Goal: Task Accomplishment & Management: Manage account settings

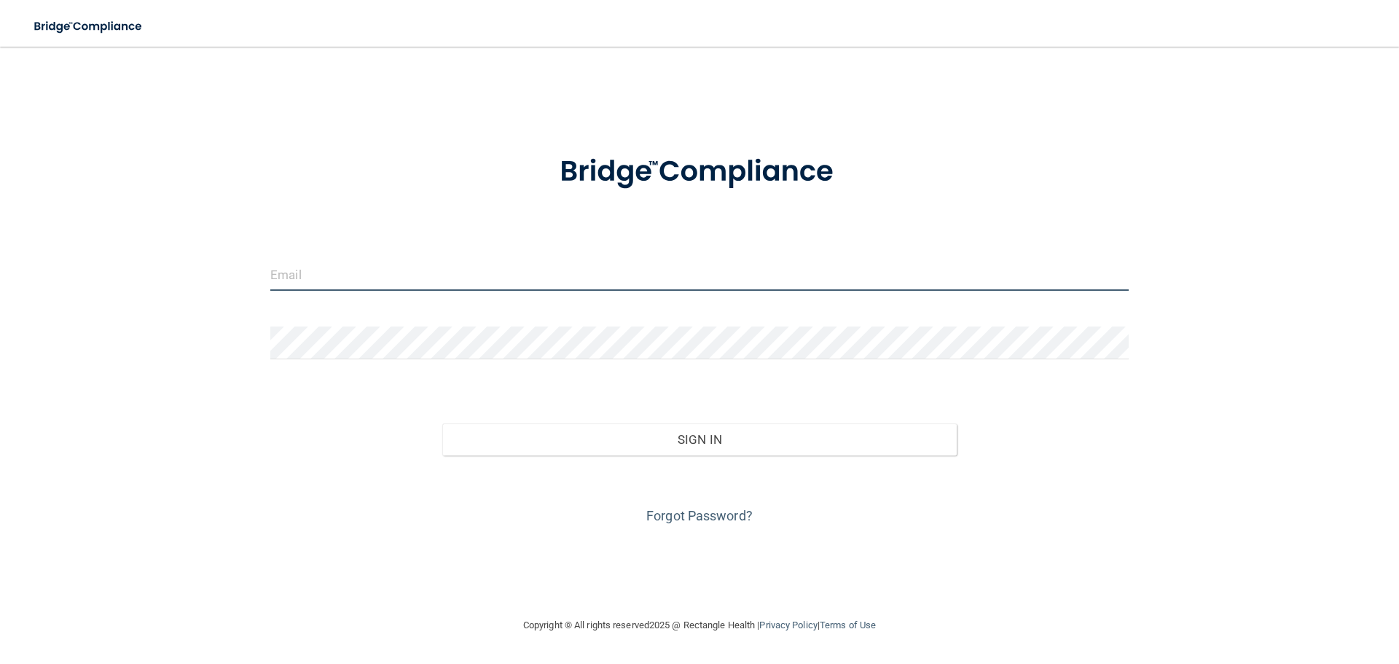
click at [336, 270] on input "email" at bounding box center [699, 274] width 859 height 33
type input "[PERSON_NAME][EMAIL_ADDRESS][DOMAIN_NAME]"
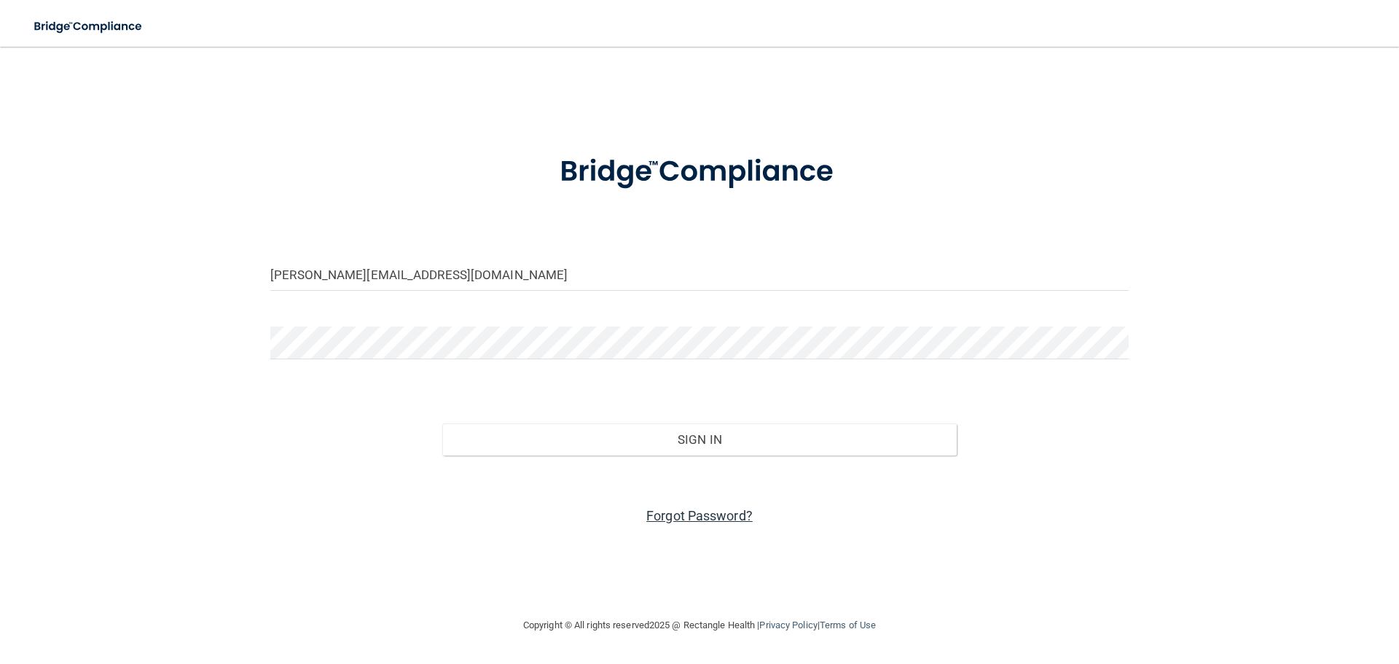
click at [661, 514] on link "Forgot Password?" at bounding box center [699, 515] width 106 height 15
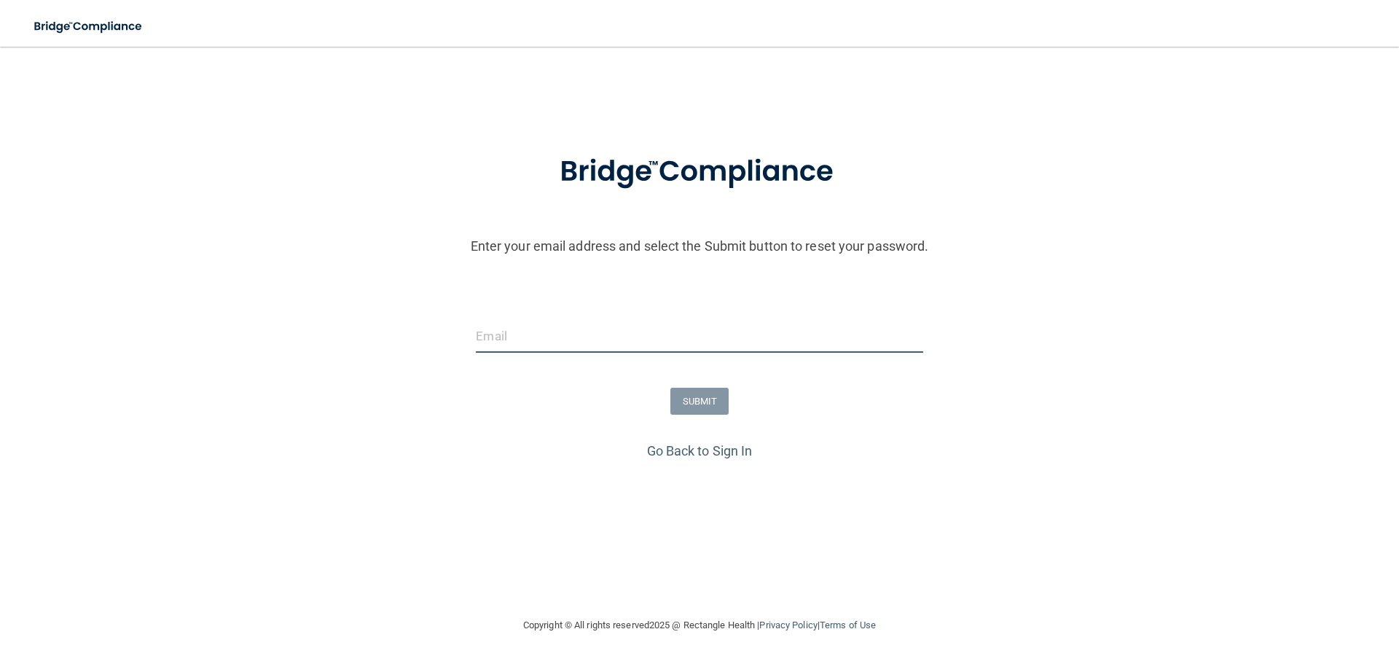
click at [528, 344] on input "email" at bounding box center [699, 336] width 447 height 33
type input "[PERSON_NAME][EMAIL_ADDRESS][DOMAIN_NAME]"
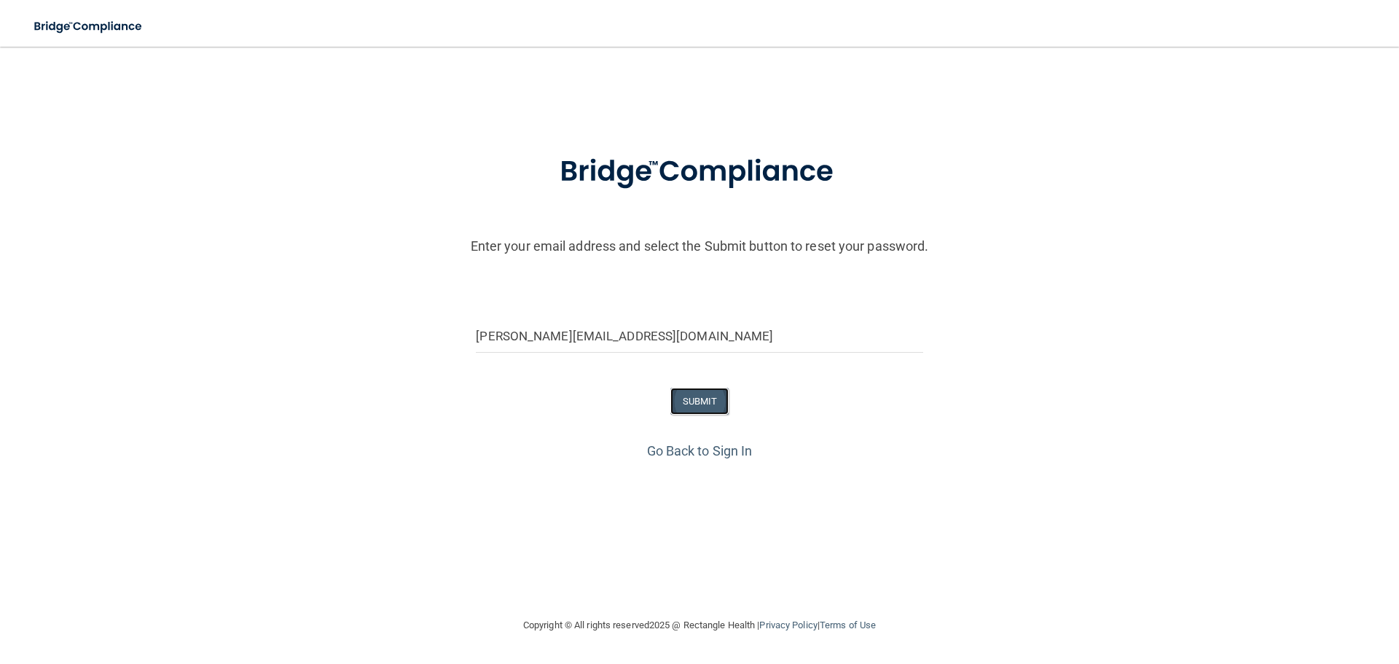
click at [692, 400] on button "SUBMIT" at bounding box center [700, 401] width 59 height 27
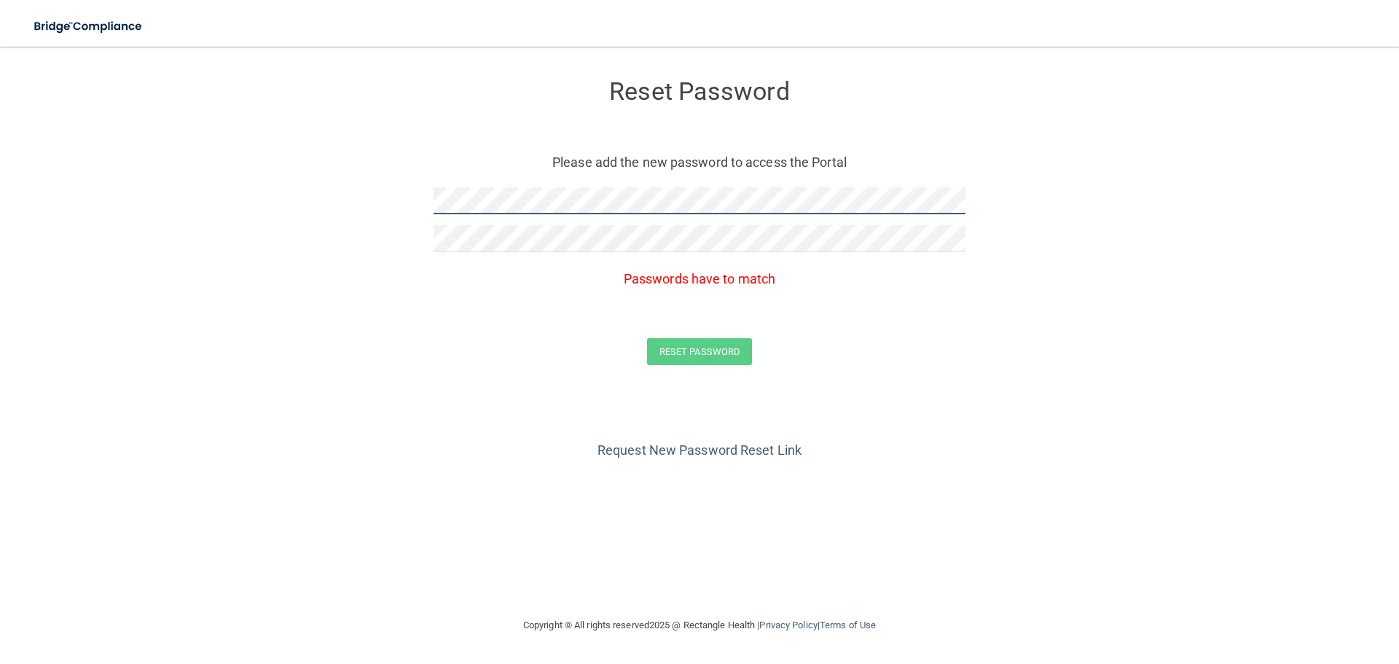
click at [388, 189] on form "Reset Password Please add the new password to access the Portal Passwords have …" at bounding box center [699, 225] width 1341 height 329
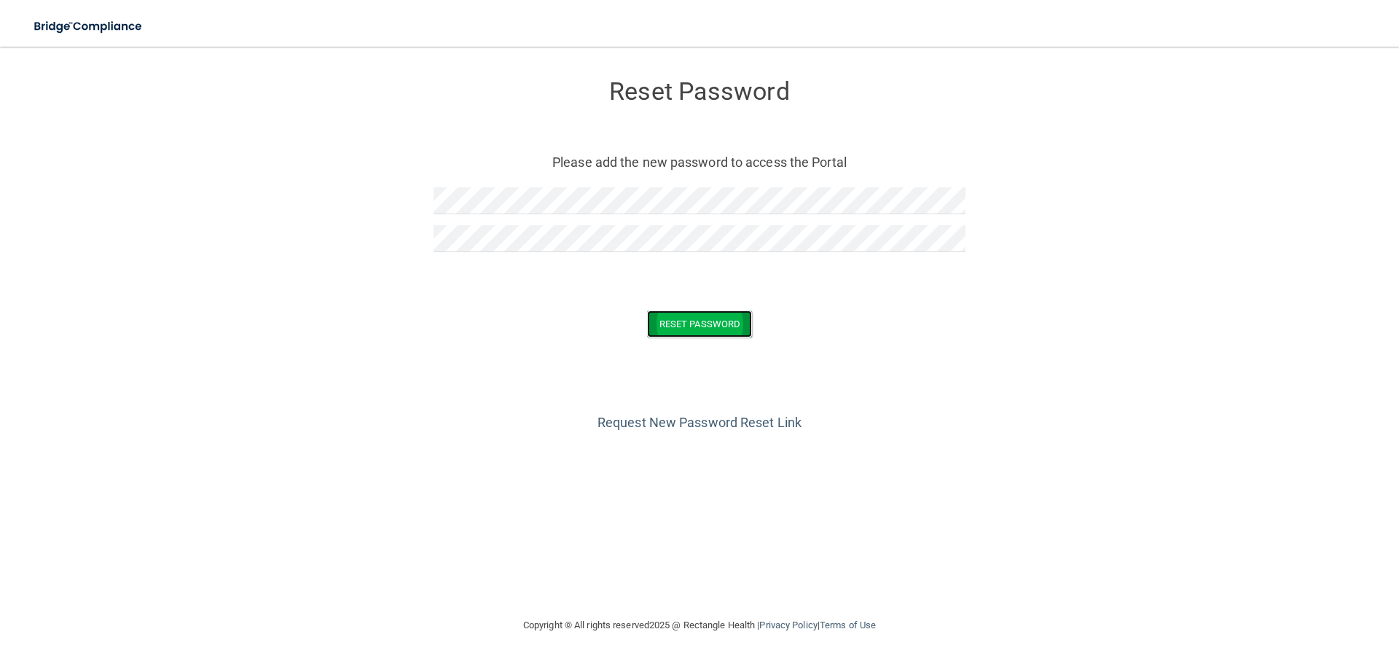
click at [708, 325] on button "Reset Password" at bounding box center [699, 323] width 105 height 27
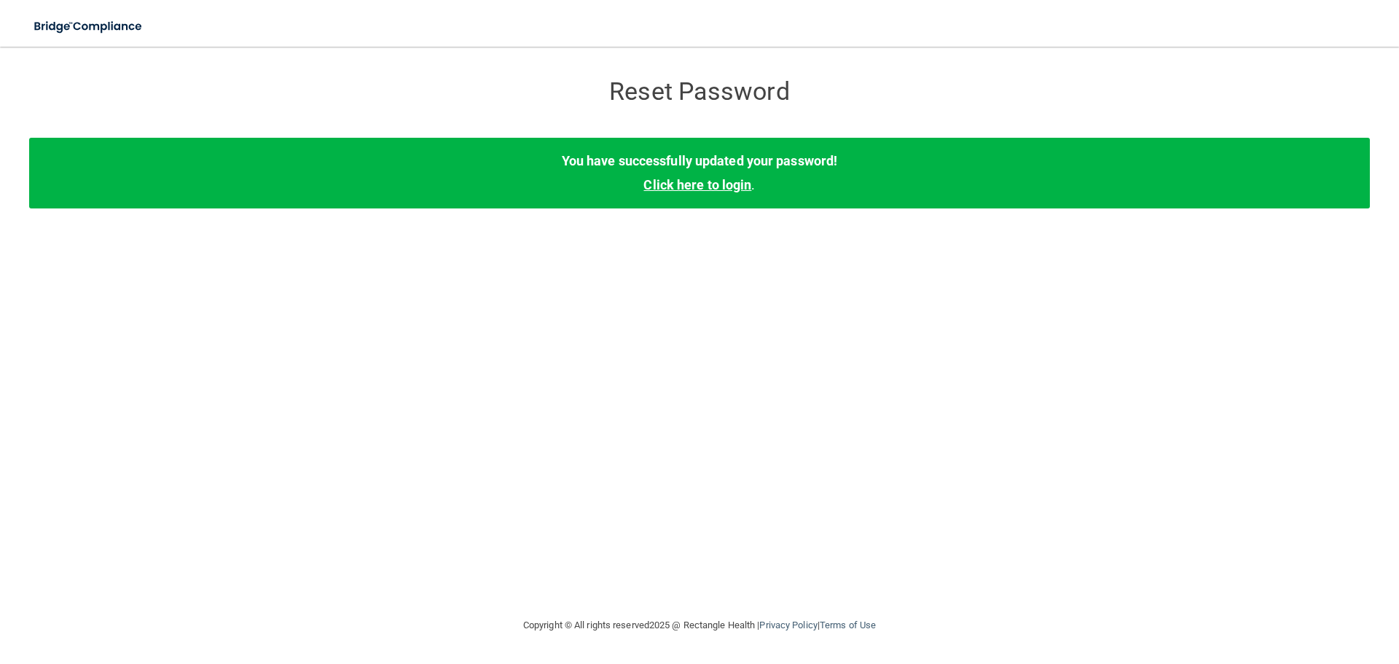
click at [701, 182] on link "Click here to login" at bounding box center [698, 184] width 108 height 15
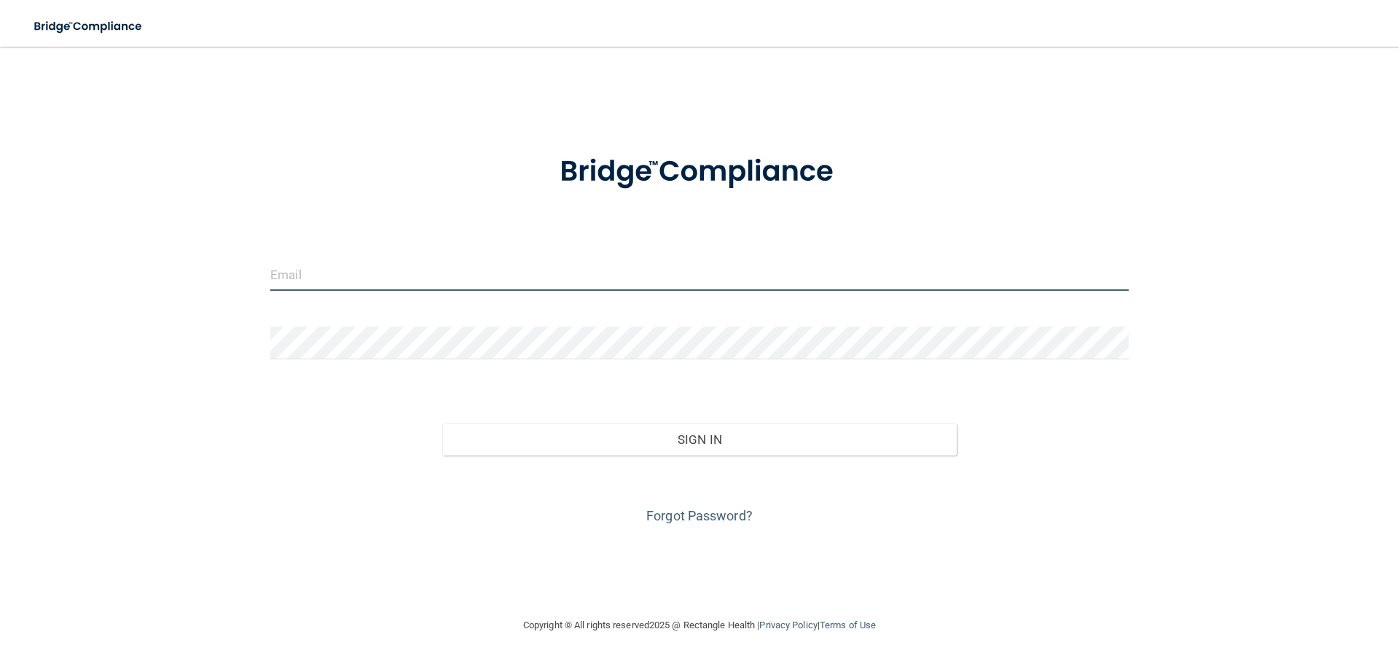
click at [345, 276] on input "email" at bounding box center [699, 274] width 859 height 33
type input "[PERSON_NAME][EMAIL_ADDRESS][DOMAIN_NAME]"
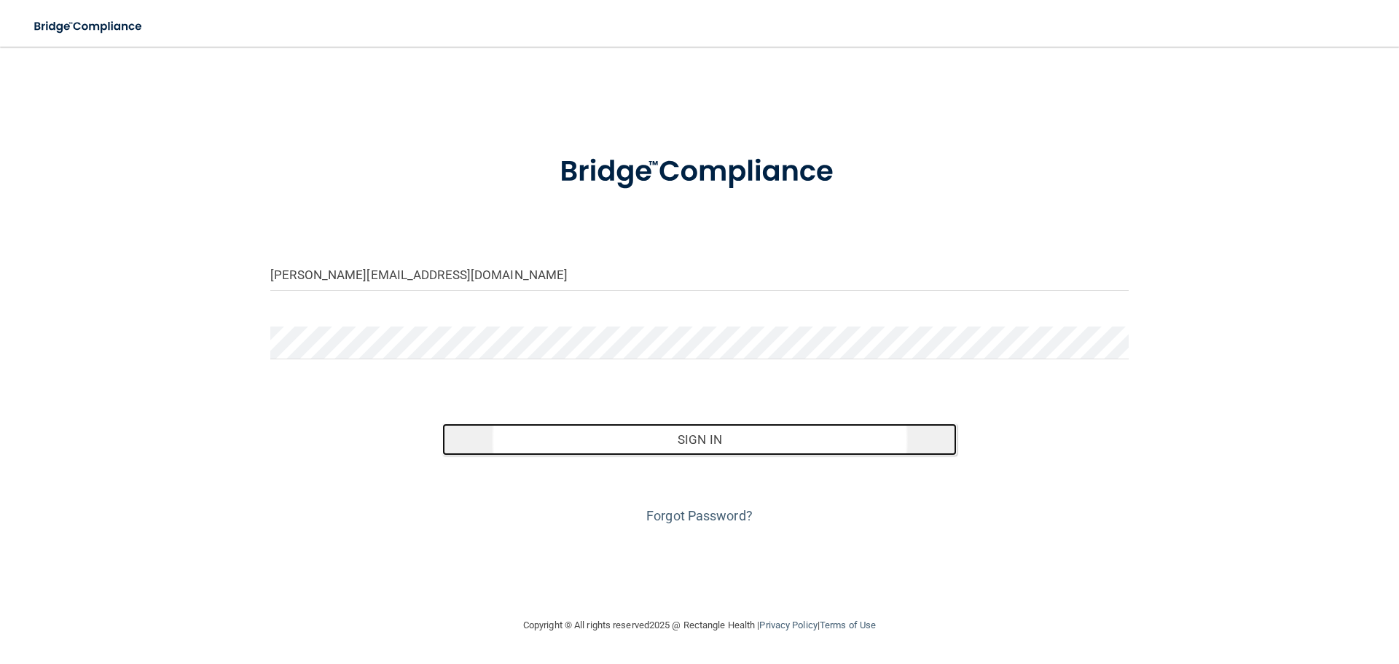
click at [586, 431] on button "Sign In" at bounding box center [699, 439] width 515 height 32
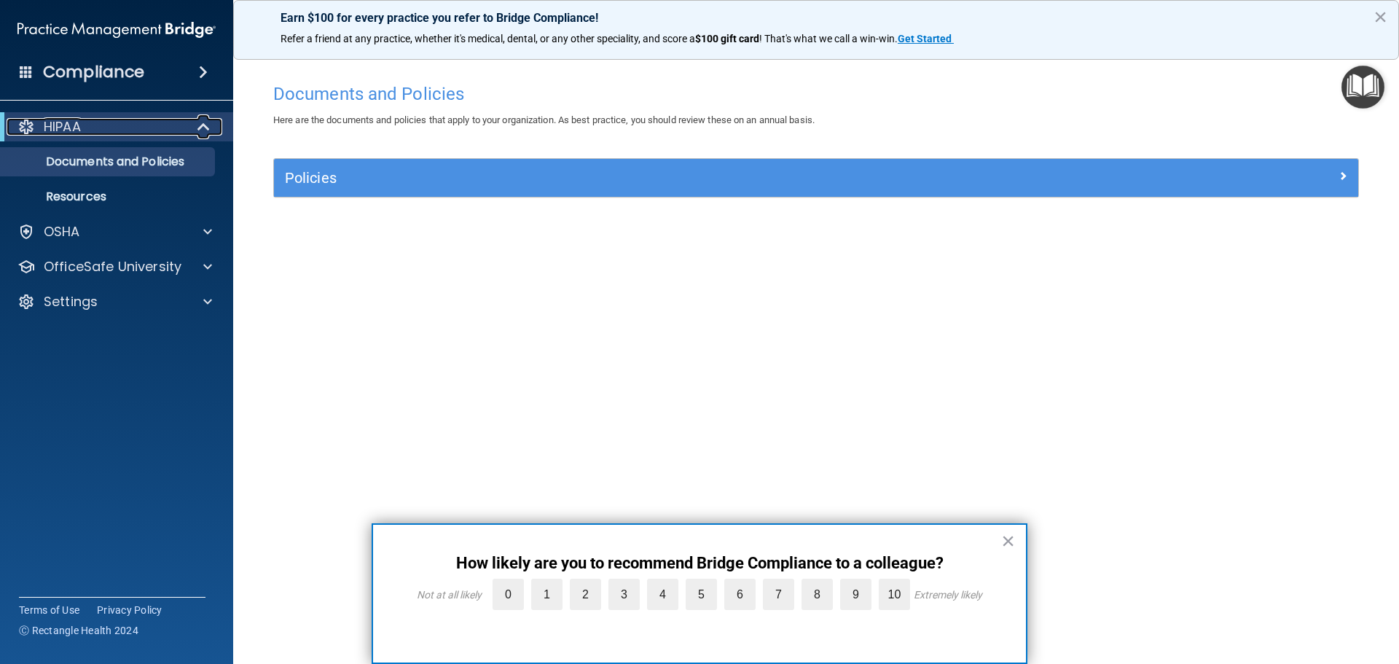
click at [77, 130] on p "HIPAA" at bounding box center [62, 126] width 37 height 17
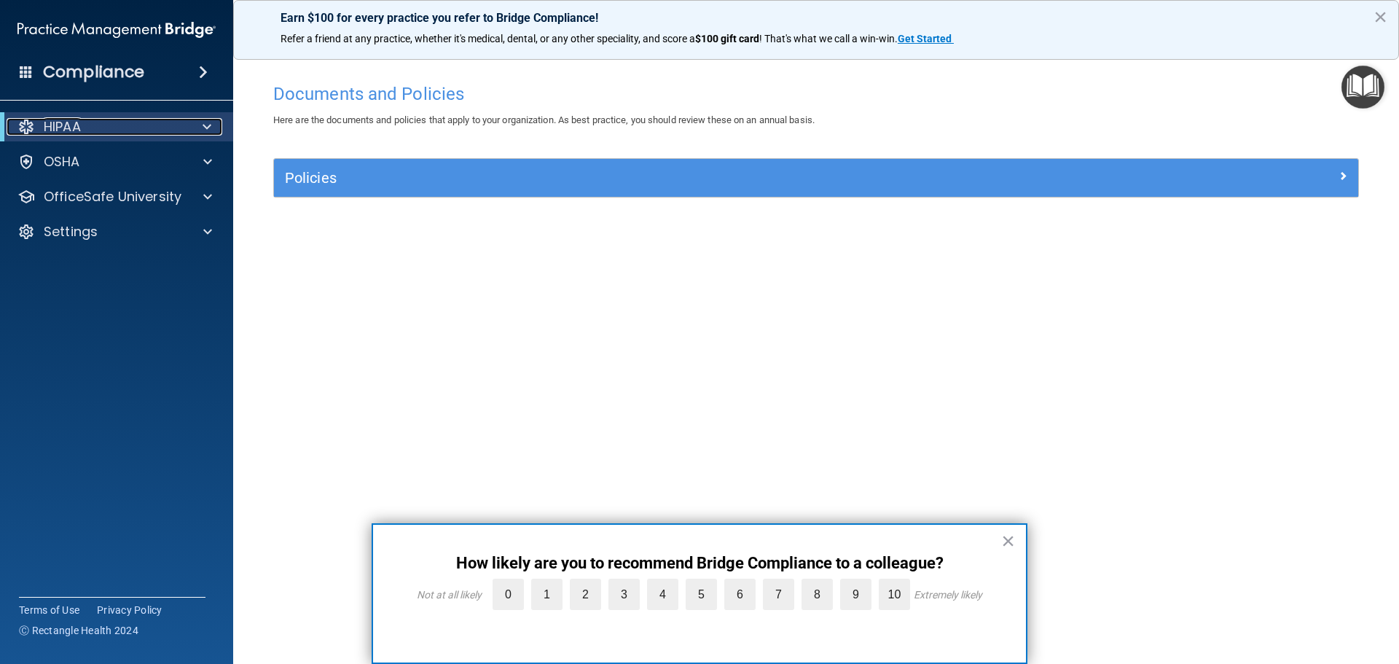
click at [77, 130] on p "HIPAA" at bounding box center [62, 126] width 37 height 17
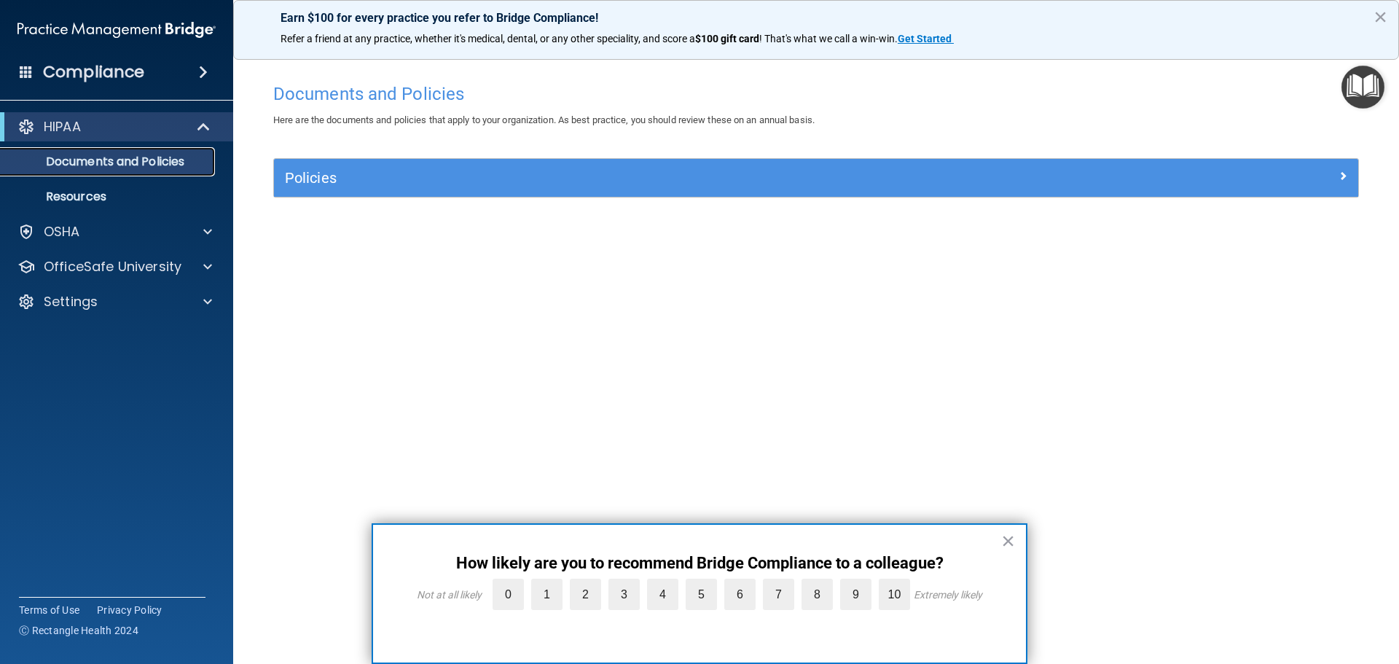
click at [77, 167] on p "Documents and Policies" at bounding box center [108, 162] width 199 height 15
click at [68, 201] on p "Resources" at bounding box center [108, 196] width 199 height 15
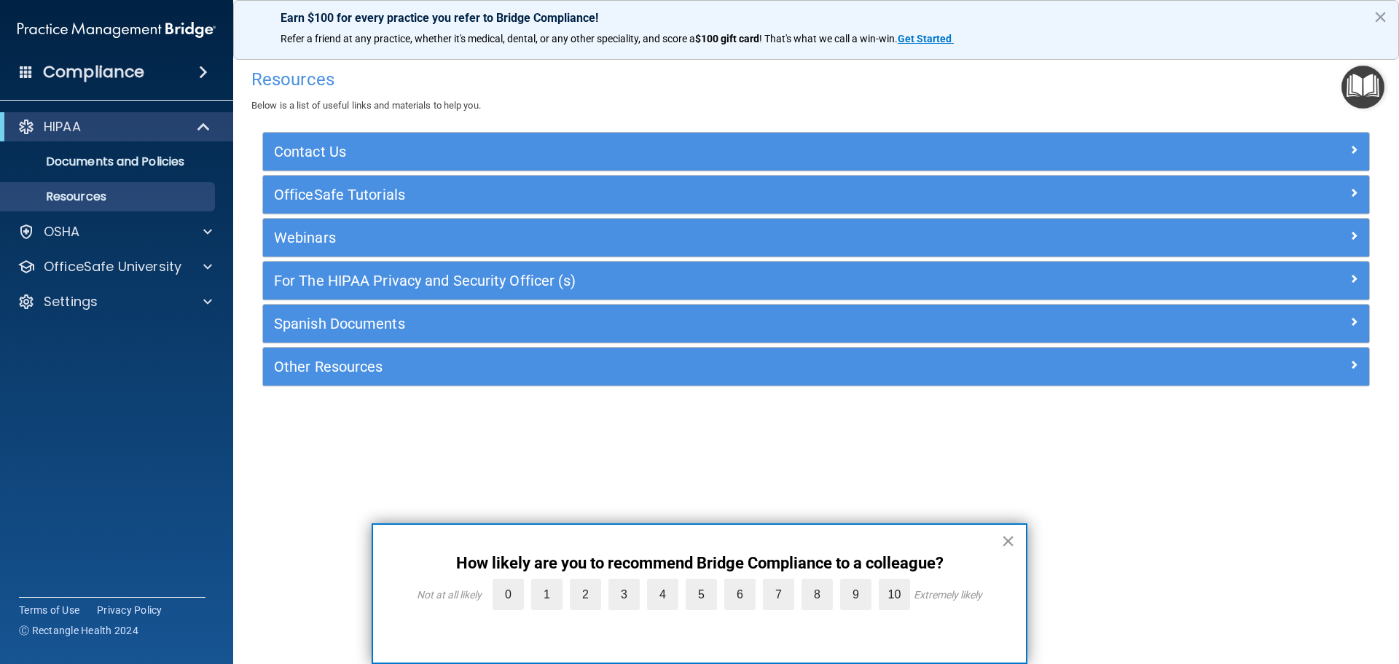
click at [1009, 534] on button "×" at bounding box center [1008, 540] width 14 height 23
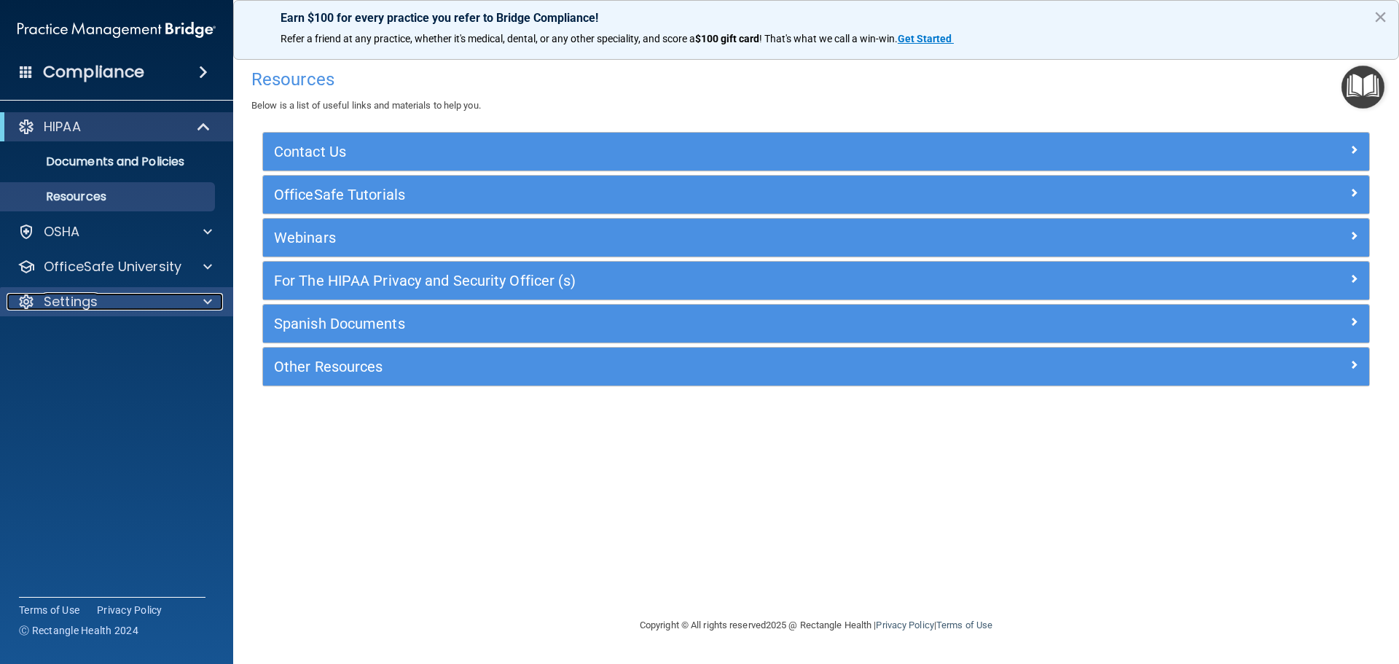
click at [118, 300] on div "Settings" at bounding box center [97, 301] width 181 height 17
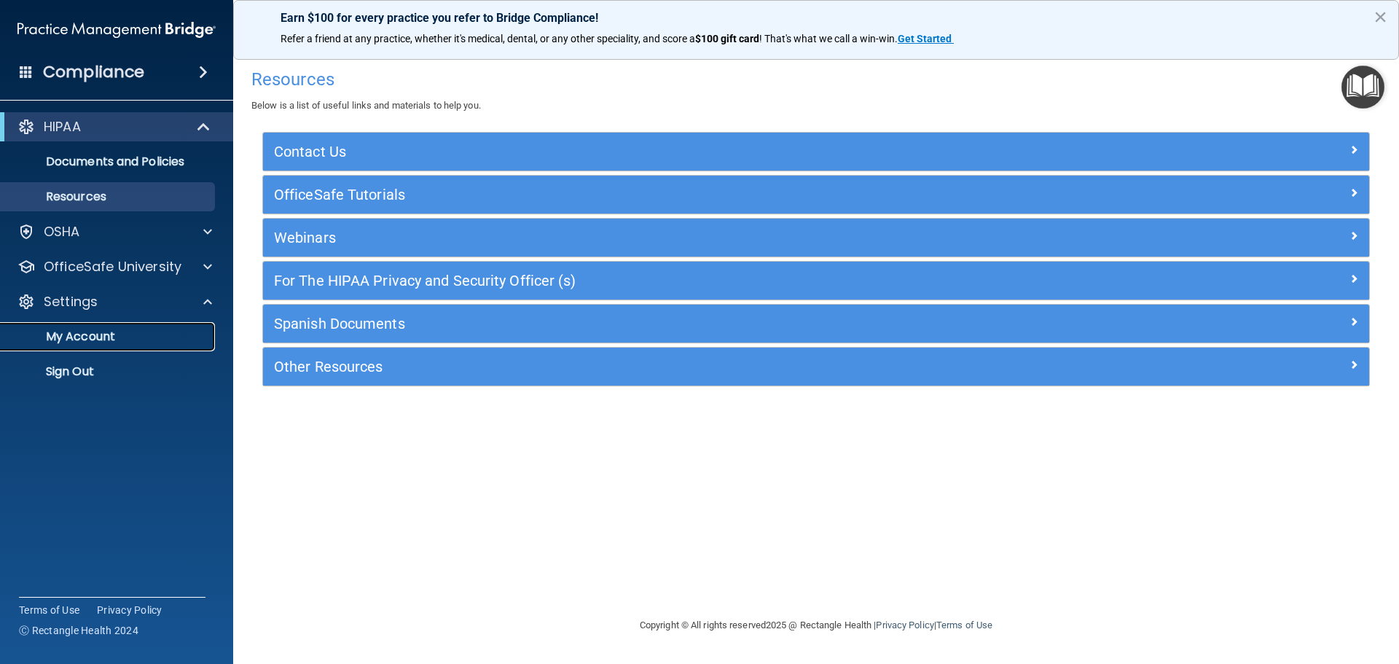
click at [90, 337] on p "My Account" at bounding box center [108, 336] width 199 height 15
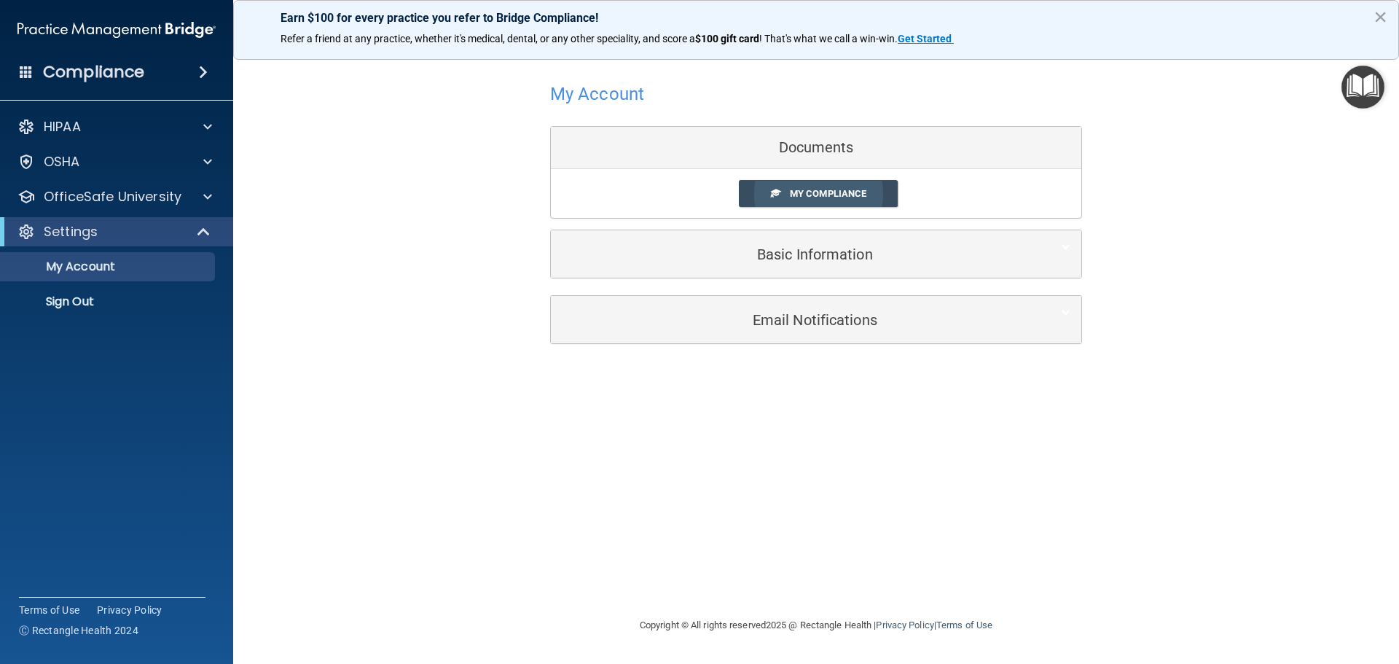
click at [773, 196] on span at bounding box center [775, 192] width 9 height 9
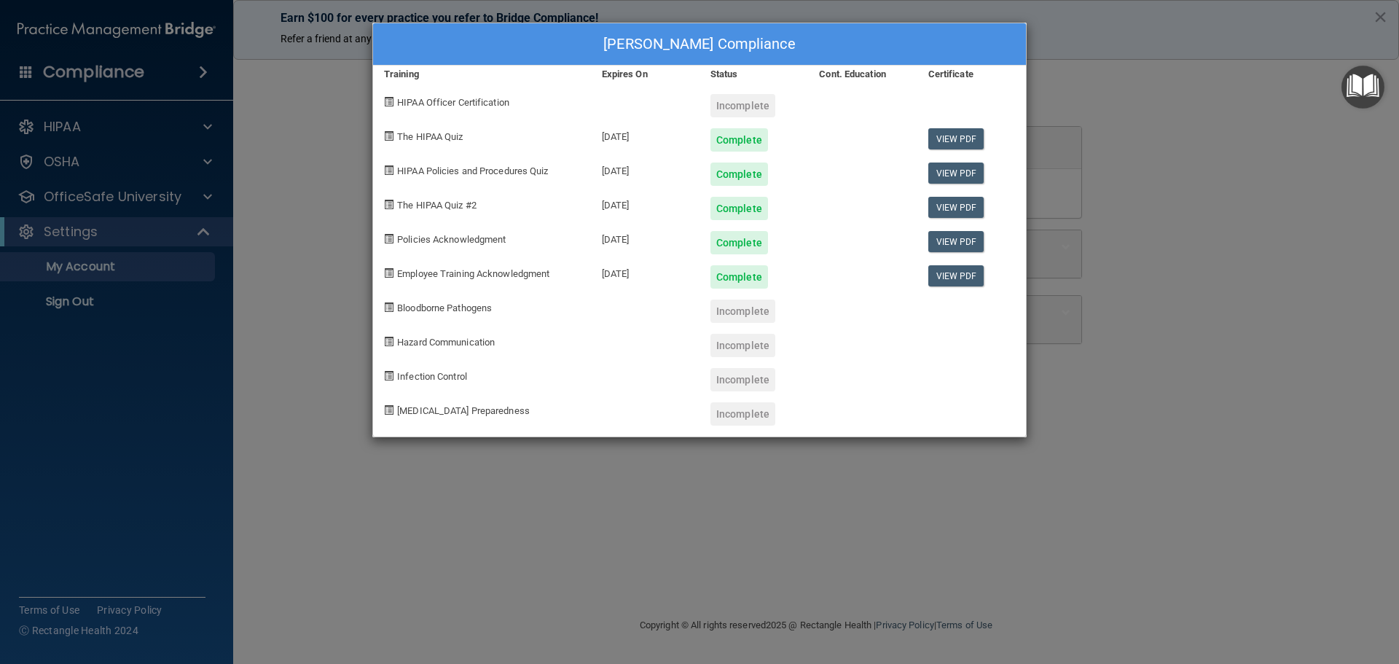
click at [60, 122] on div "[PERSON_NAME] Compliance Training Expires On Status Cont. Education Certificate…" at bounding box center [699, 332] width 1399 height 664
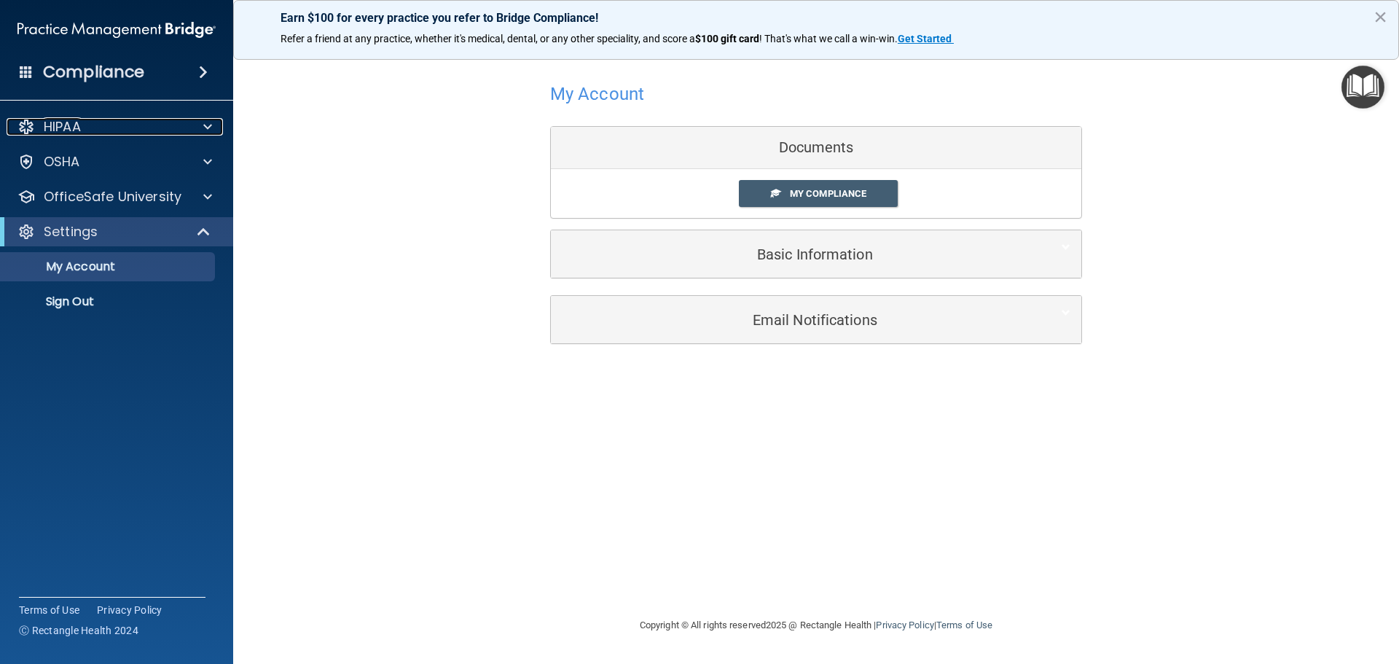
click at [66, 123] on p "HIPAA" at bounding box center [62, 126] width 37 height 17
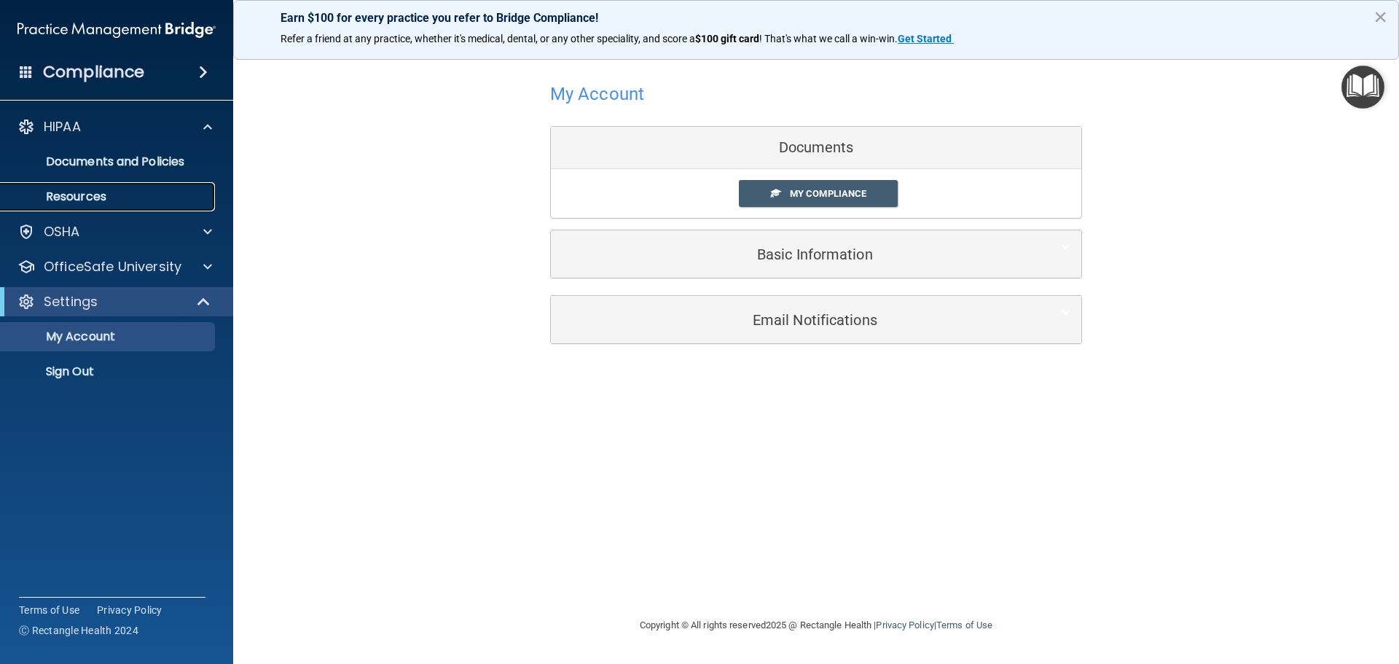
click at [77, 194] on p "Resources" at bounding box center [108, 196] width 199 height 15
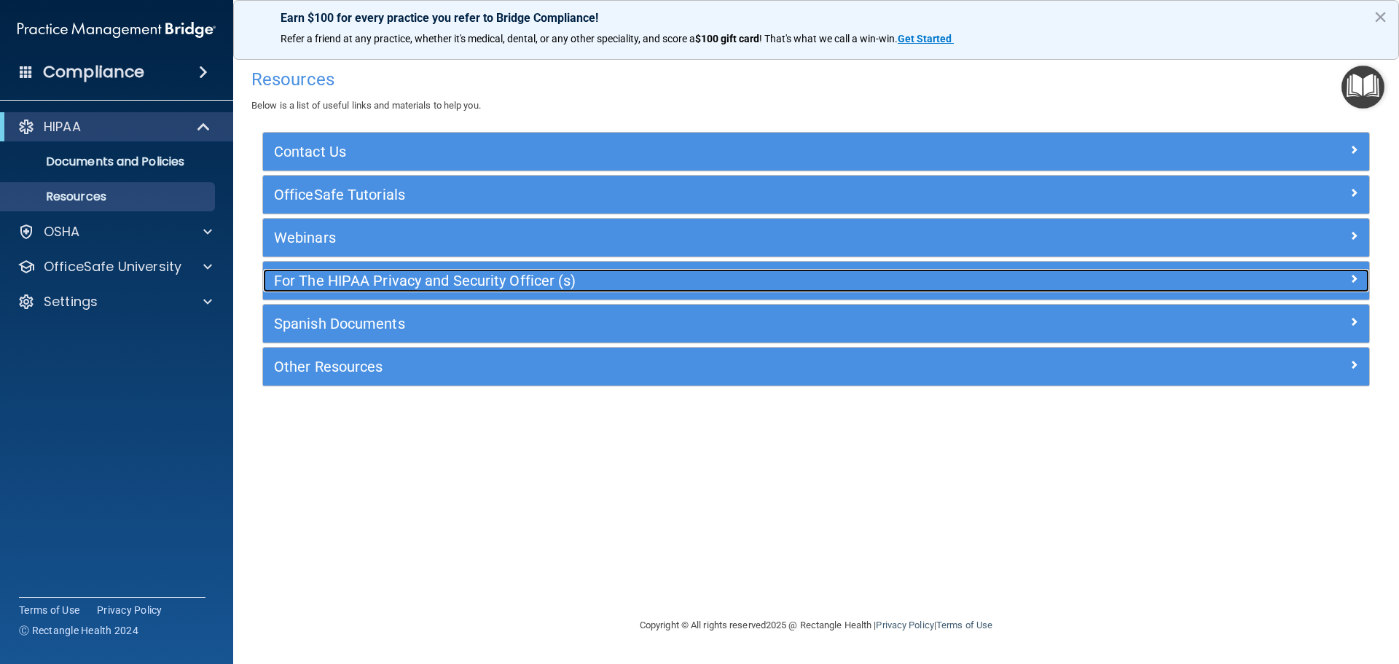
click at [356, 292] on div "For The HIPAA Privacy and Security Officer (s)" at bounding box center [678, 280] width 830 height 23
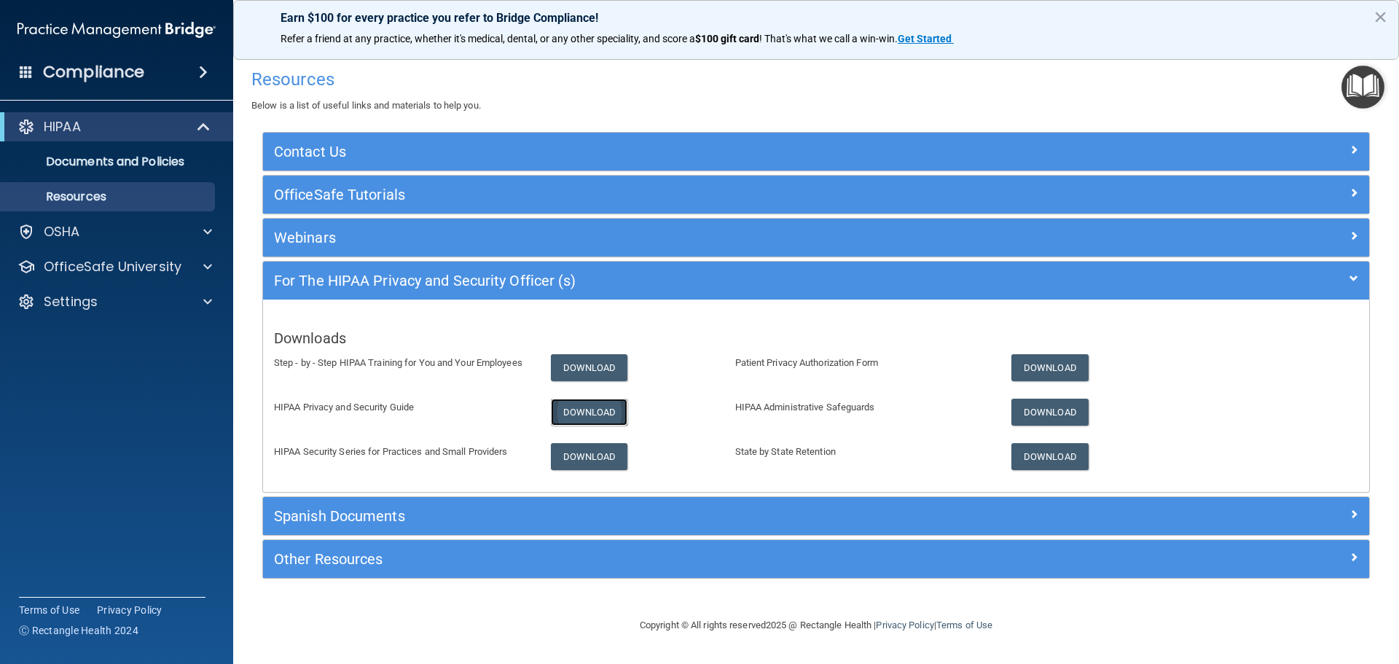
click at [592, 402] on link "Download" at bounding box center [589, 412] width 77 height 27
click at [611, 450] on link "Download" at bounding box center [589, 456] width 77 height 27
click at [1060, 367] on link "Download" at bounding box center [1050, 367] width 77 height 27
click at [1039, 411] on link "Download" at bounding box center [1050, 412] width 77 height 27
click at [1047, 458] on link "Download" at bounding box center [1050, 456] width 77 height 27
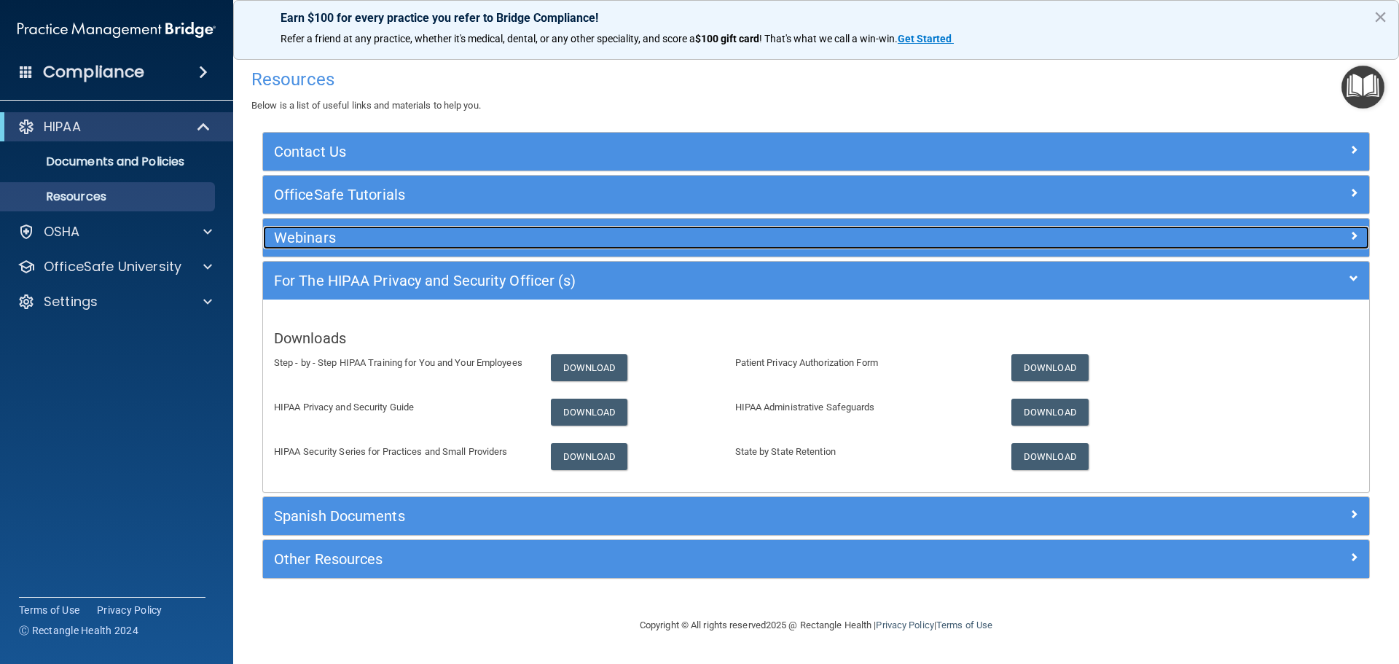
click at [368, 235] on h5 "Webinars" at bounding box center [678, 238] width 808 height 16
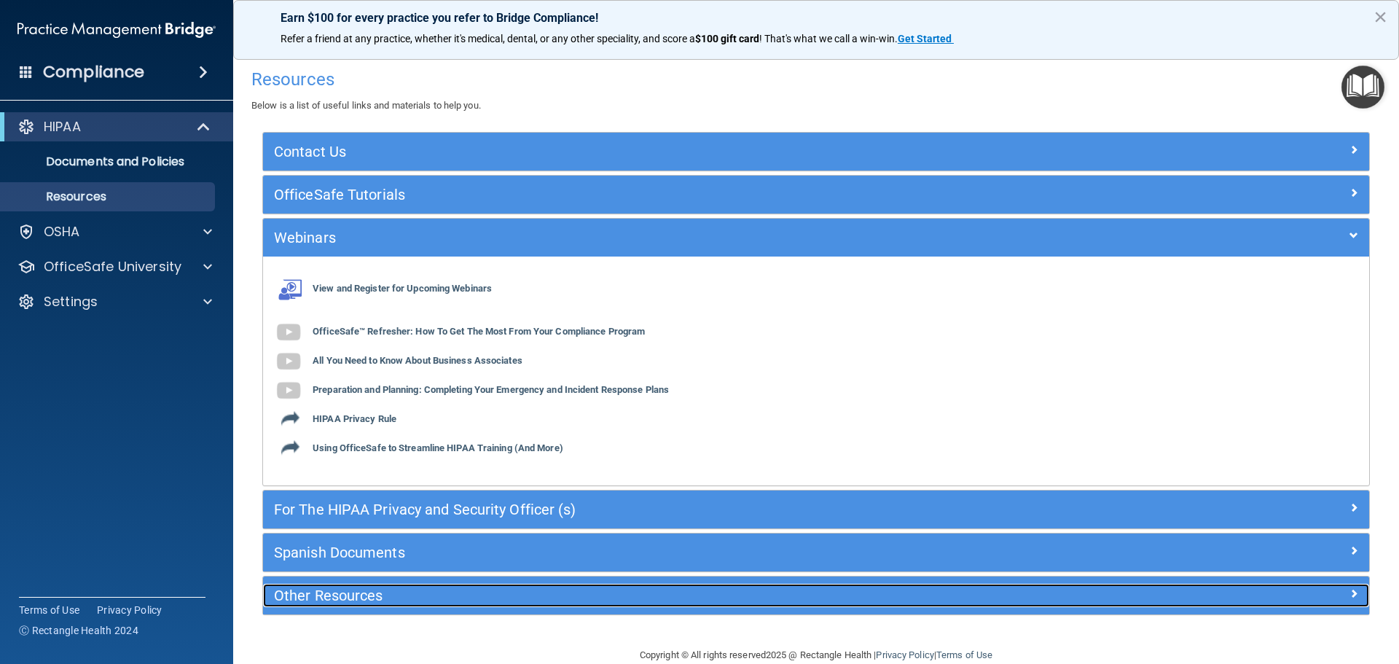
click at [359, 589] on h5 "Other Resources" at bounding box center [678, 595] width 808 height 16
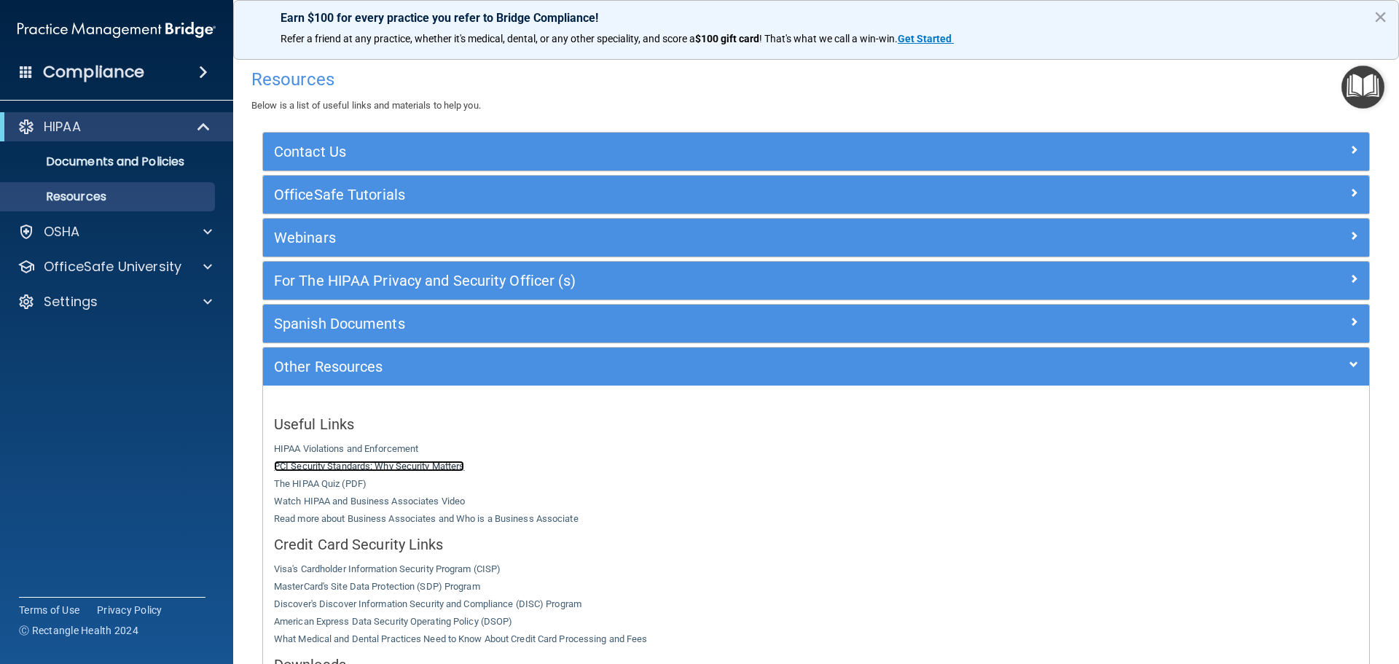
click at [321, 466] on link "PCI Security Standards: Why Security Matters" at bounding box center [369, 466] width 190 height 11
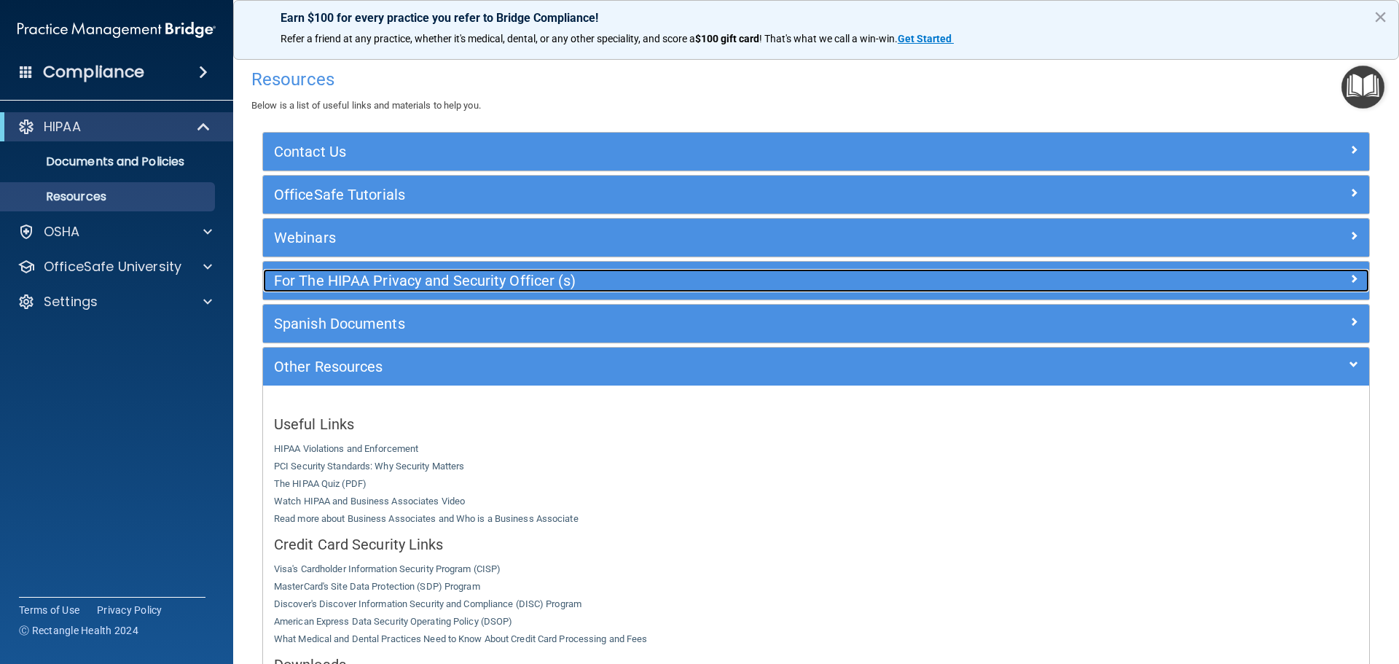
click at [378, 279] on h5 "For The HIPAA Privacy and Security Officer (s)" at bounding box center [678, 281] width 808 height 16
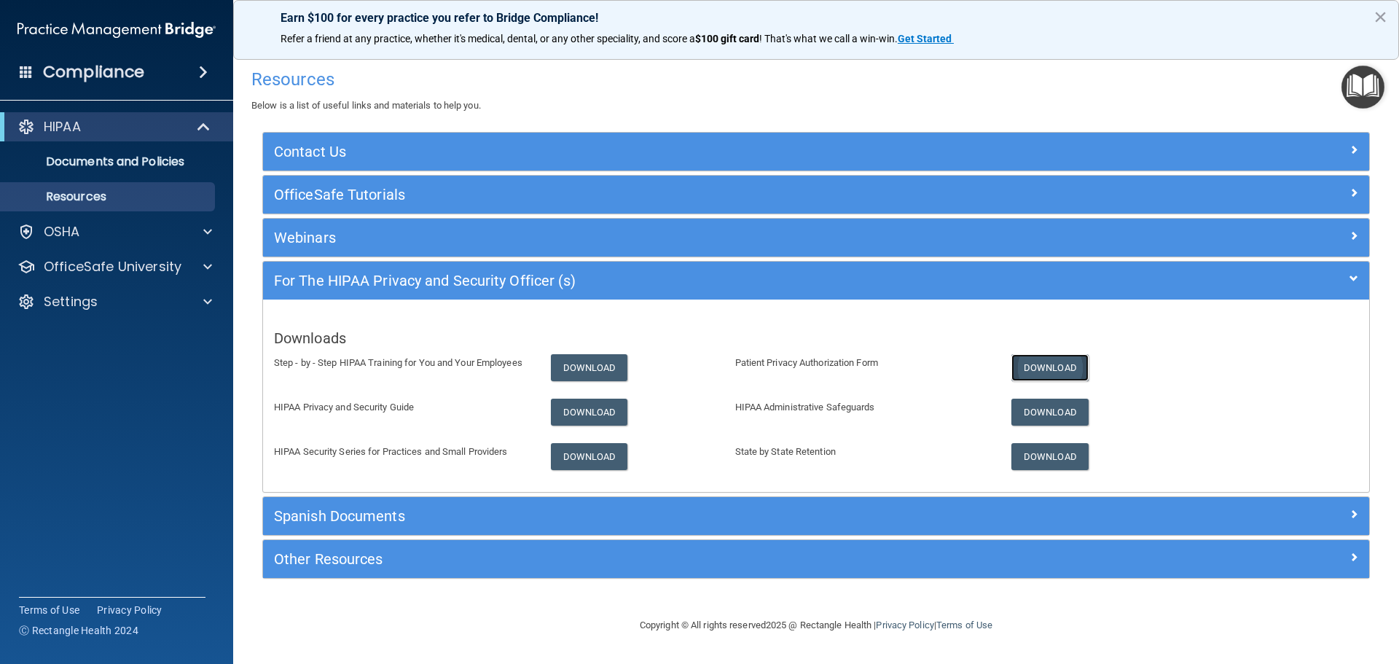
click at [1028, 364] on link "Download" at bounding box center [1050, 367] width 77 height 27
